Goal: Task Accomplishment & Management: Use online tool/utility

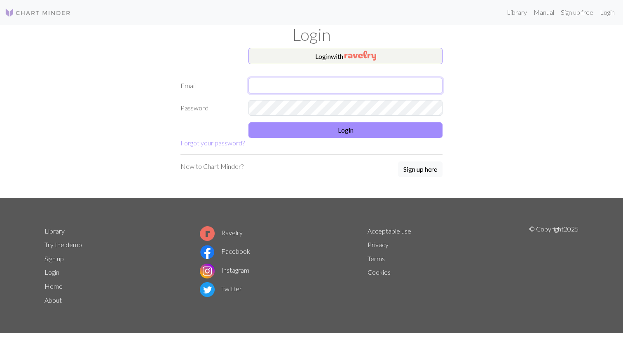
click at [283, 85] on input "text" at bounding box center [346, 86] width 194 height 16
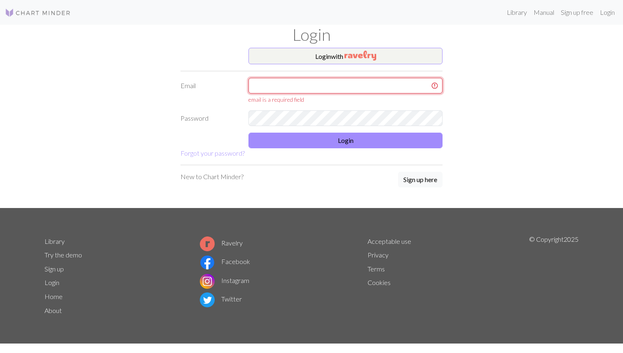
type input "[EMAIL_ADDRESS][DOMAIN_NAME]"
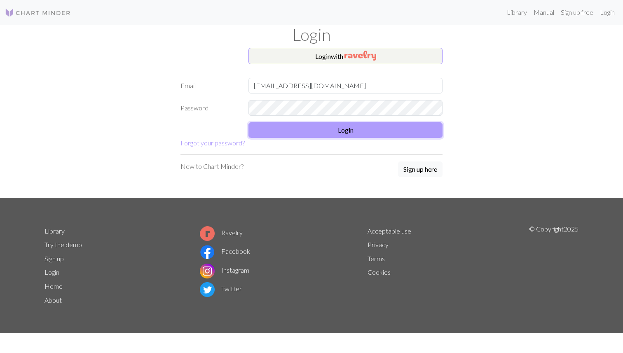
click at [296, 128] on button "Login" at bounding box center [346, 130] width 194 height 16
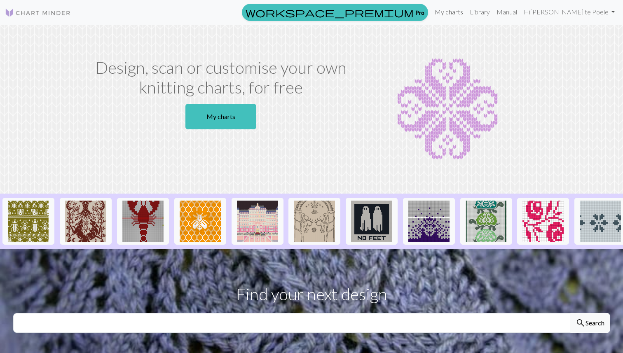
click at [467, 11] on link "My charts" at bounding box center [449, 12] width 35 height 16
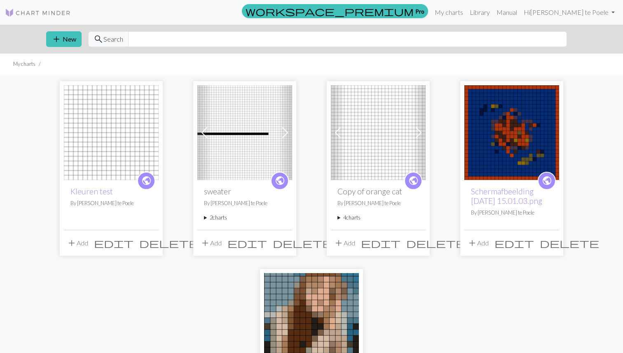
click at [99, 146] on img at bounding box center [111, 132] width 95 height 95
